Goal: Transaction & Acquisition: Book appointment/travel/reservation

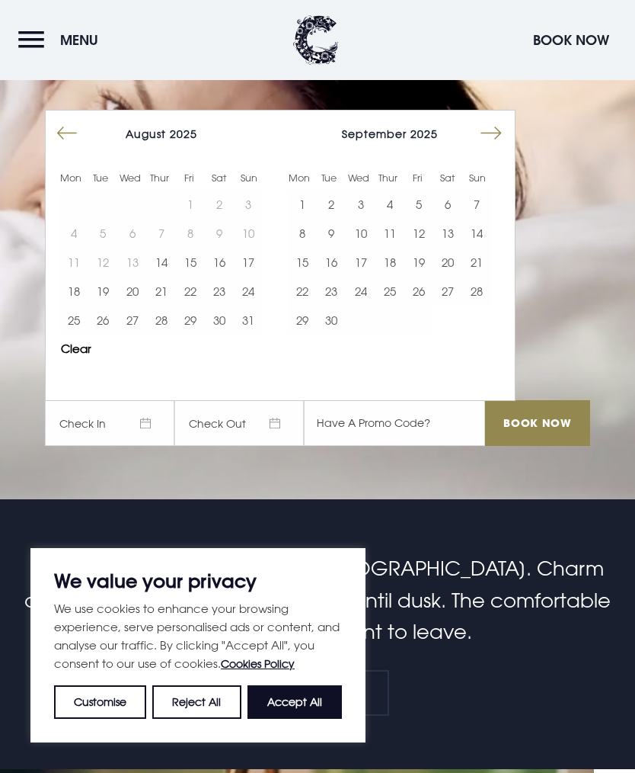
click at [360, 219] on button "3" at bounding box center [360, 204] width 29 height 29
click at [392, 219] on button "4" at bounding box center [390, 204] width 29 height 29
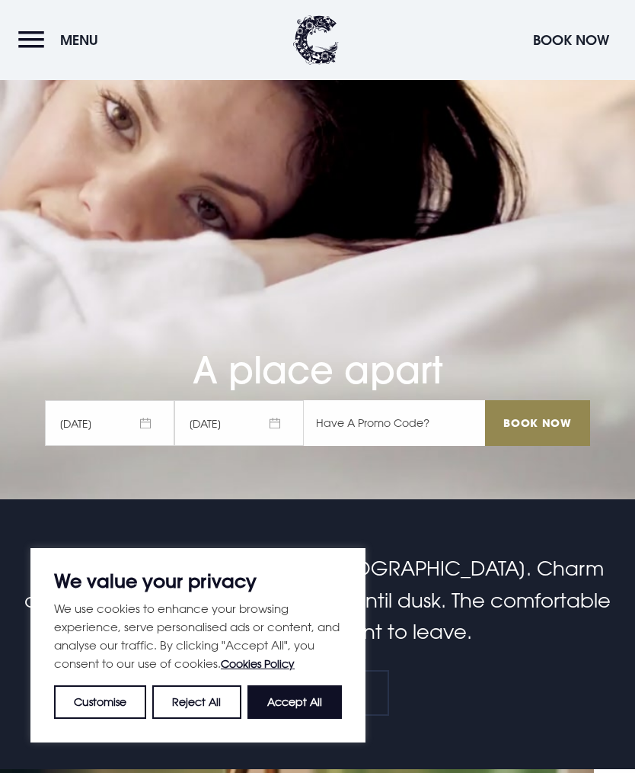
click at [379, 446] on input "text" at bounding box center [394, 423] width 181 height 46
click at [354, 446] on input "text" at bounding box center [394, 423] width 181 height 46
paste input "RORY20"
type input "RORY20"
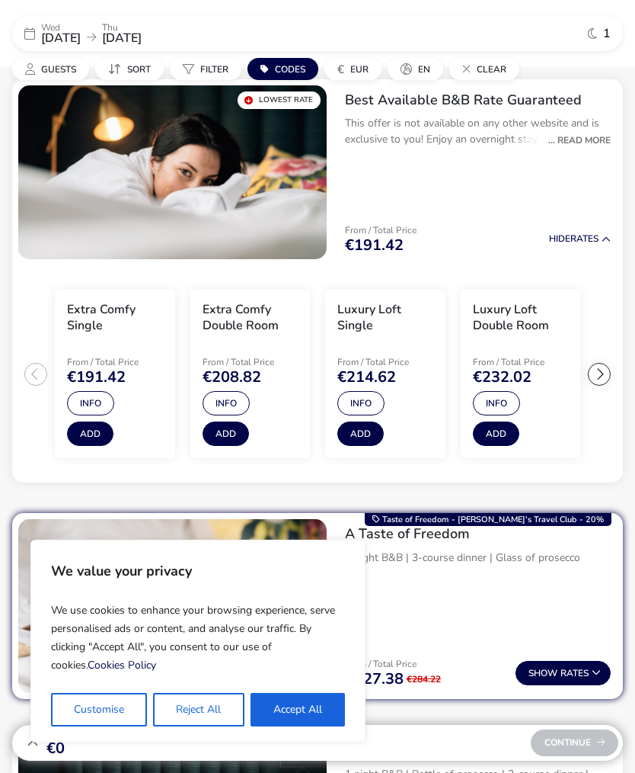
scroll to position [43, 0]
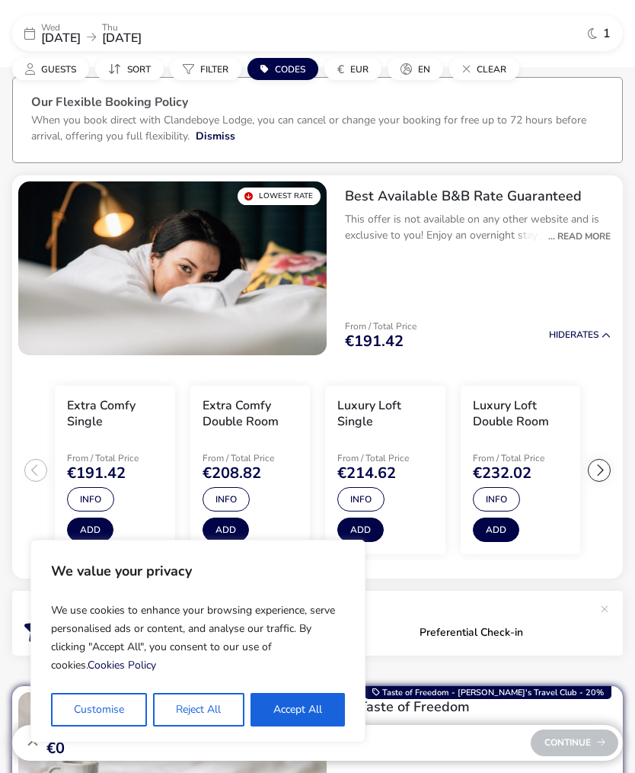
click at [84, 71] on button "Guests" at bounding box center [50, 69] width 77 height 22
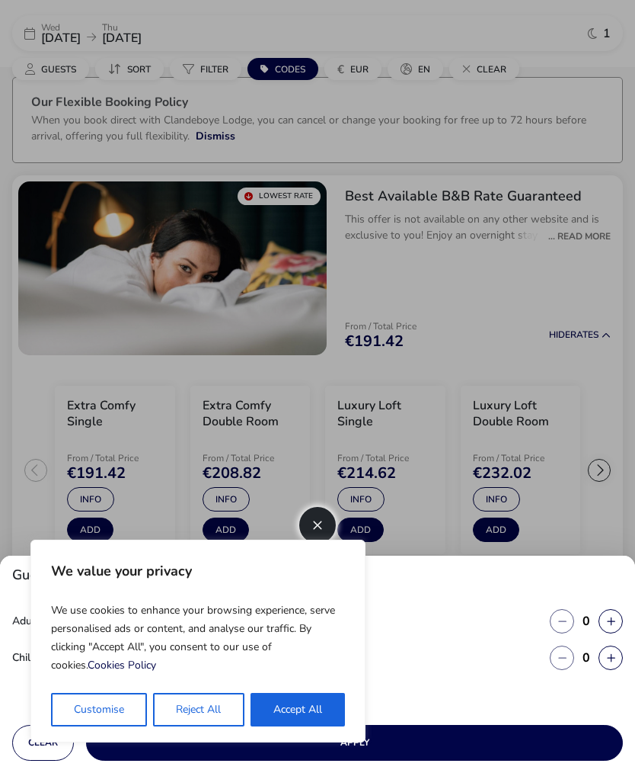
click at [197, 715] on button "Reject All" at bounding box center [198, 710] width 91 height 34
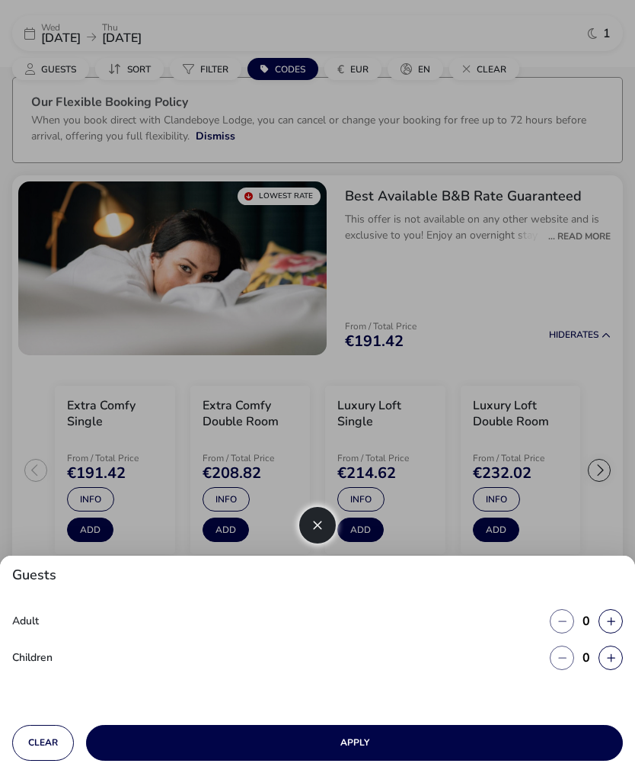
click at [614, 622] on icon "button" at bounding box center [611, 621] width 8 height 10
type input "1"
click at [385, 744] on button "Apply" at bounding box center [354, 743] width 537 height 36
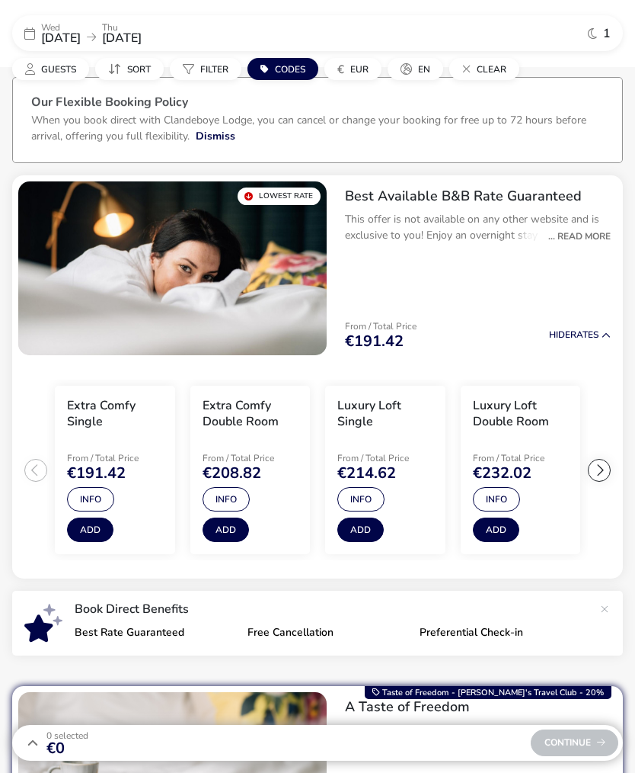
click at [261, 415] on h3 "Extra Comfy Double Room" at bounding box center [251, 414] width 96 height 32
click at [253, 429] on div "Extra Comfy Double Room" at bounding box center [251, 417] width 96 height 38
click at [107, 532] on button "Add" at bounding box center [90, 529] width 46 height 24
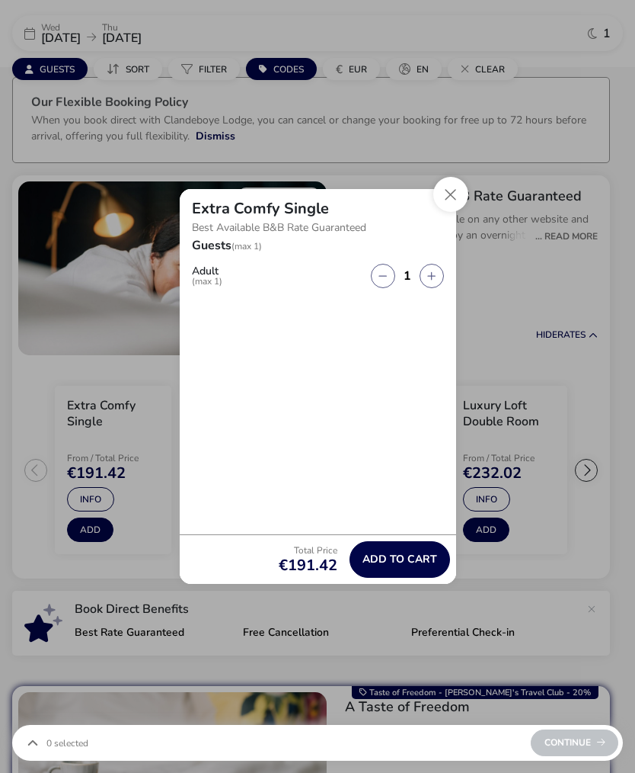
click at [456, 195] on button "Close" at bounding box center [451, 194] width 35 height 35
